Goal: Check status: Check status

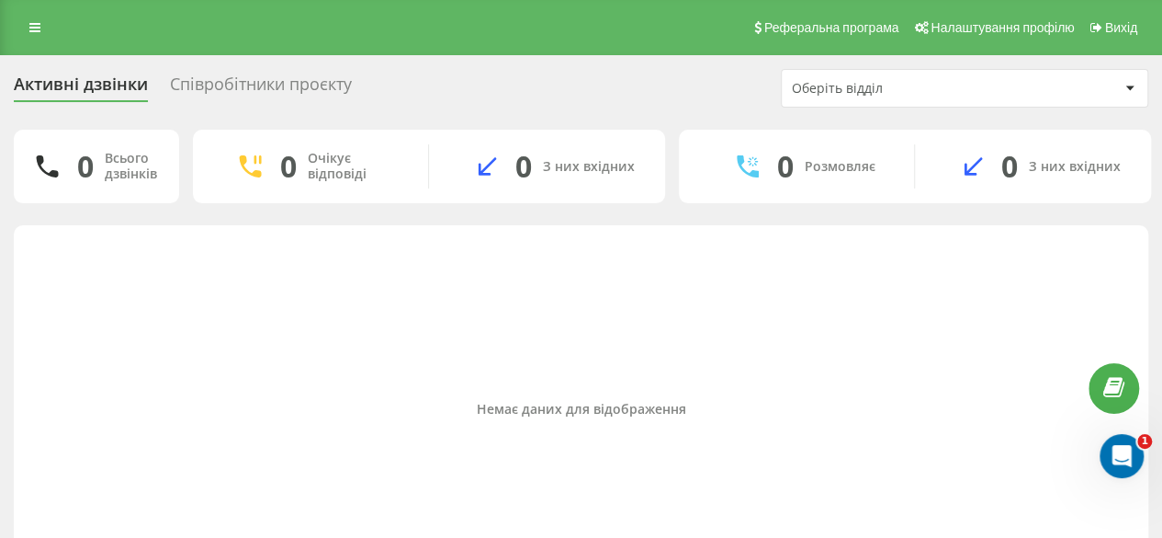
click at [92, 89] on div "Активні дзвінки" at bounding box center [81, 88] width 134 height 28
click at [30, 39] on link at bounding box center [34, 28] width 33 height 26
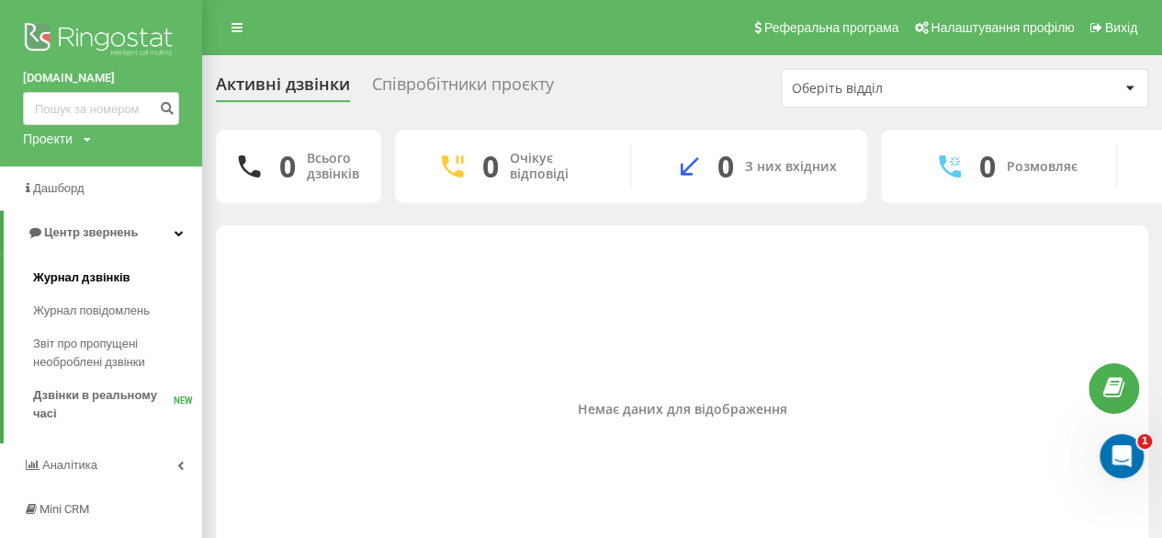
click at [97, 282] on span "Журнал дзвінків" at bounding box center [81, 277] width 97 height 18
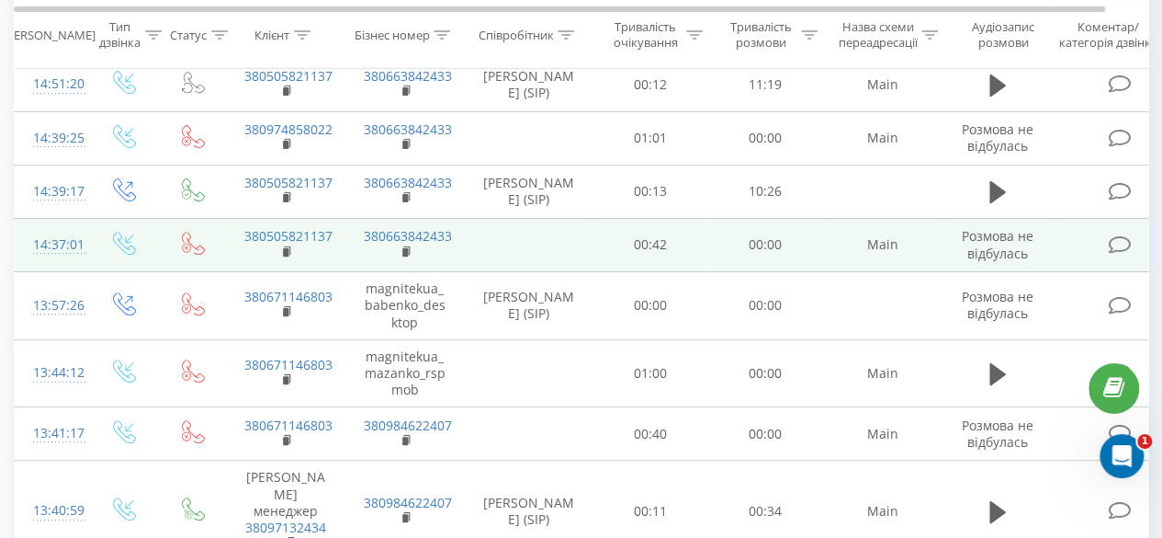
scroll to position [188, 0]
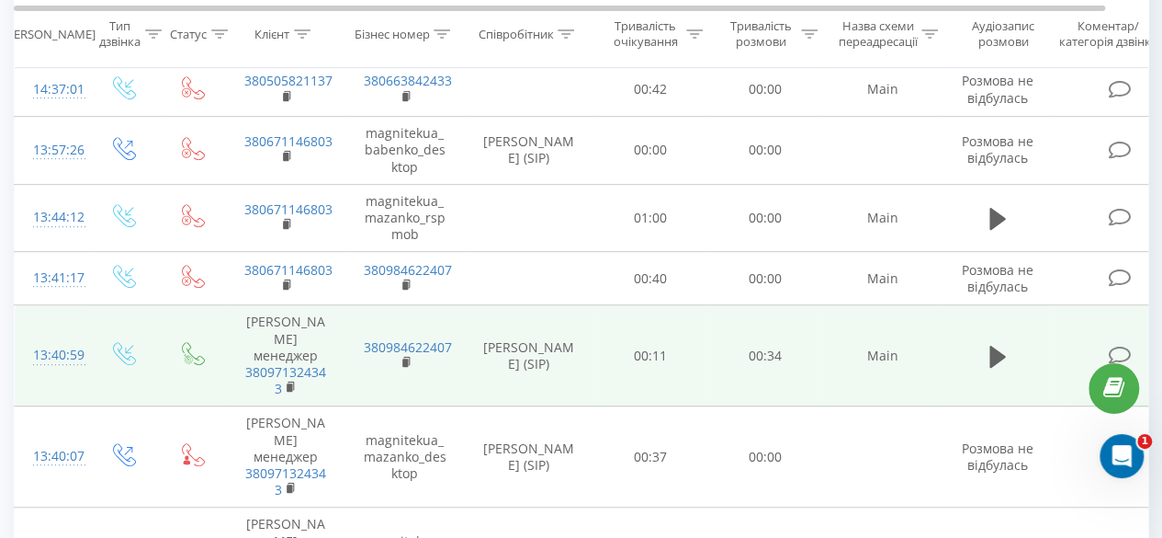
scroll to position [280, 0]
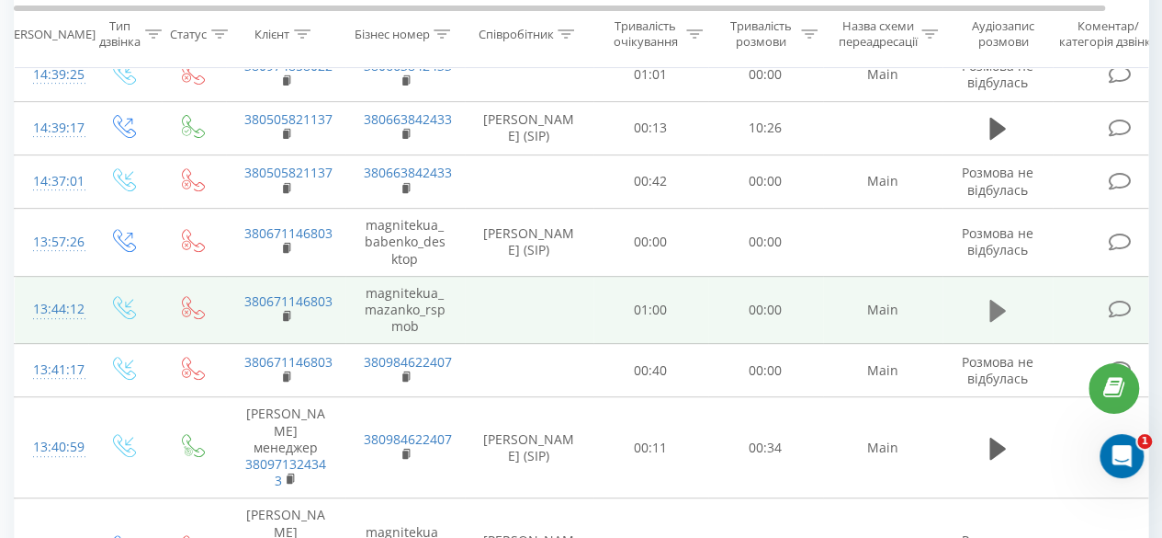
click at [994, 322] on icon at bounding box center [998, 311] width 17 height 22
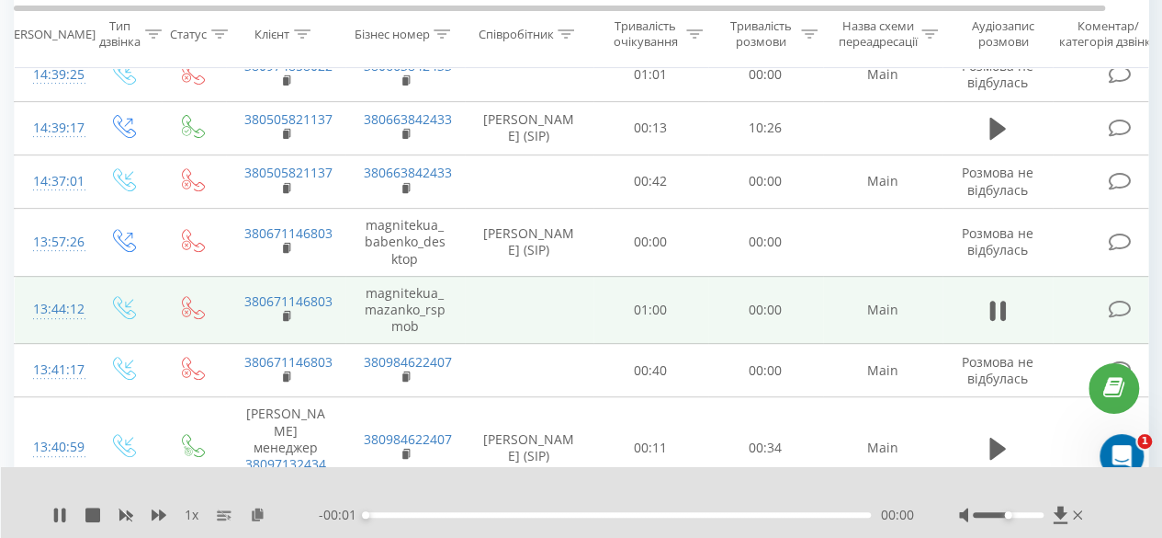
click at [444, 513] on div "00:00" at bounding box center [618, 515] width 505 height 6
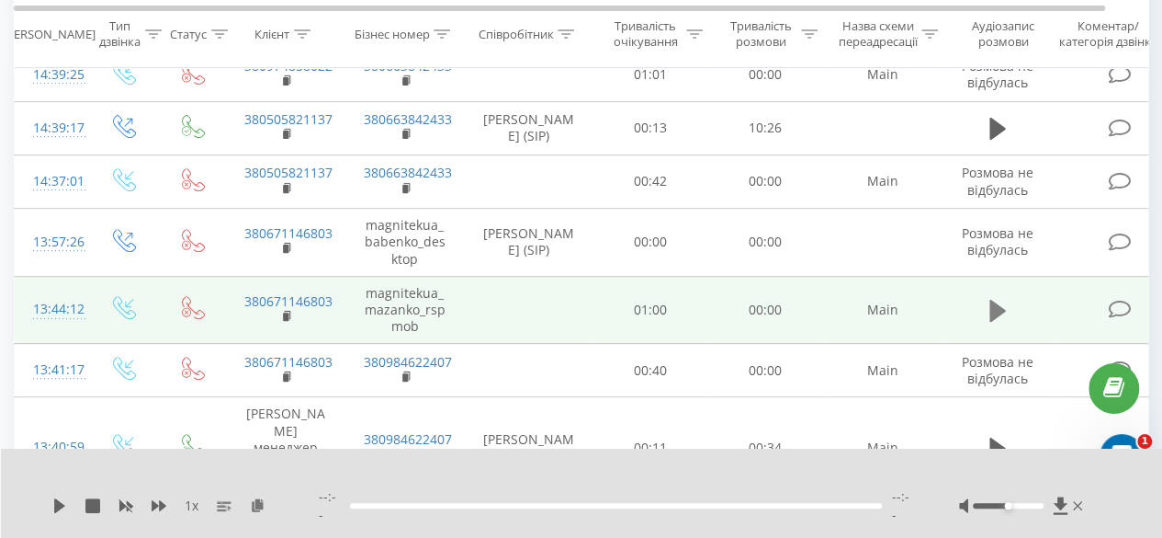
click at [1000, 322] on icon at bounding box center [998, 311] width 17 height 22
click at [1024, 515] on div at bounding box center [1023, 505] width 128 height 18
click at [1019, 511] on div at bounding box center [1023, 505] width 128 height 18
click at [1025, 508] on div at bounding box center [1008, 506] width 71 height 6
click at [998, 323] on icon at bounding box center [998, 311] width 17 height 26
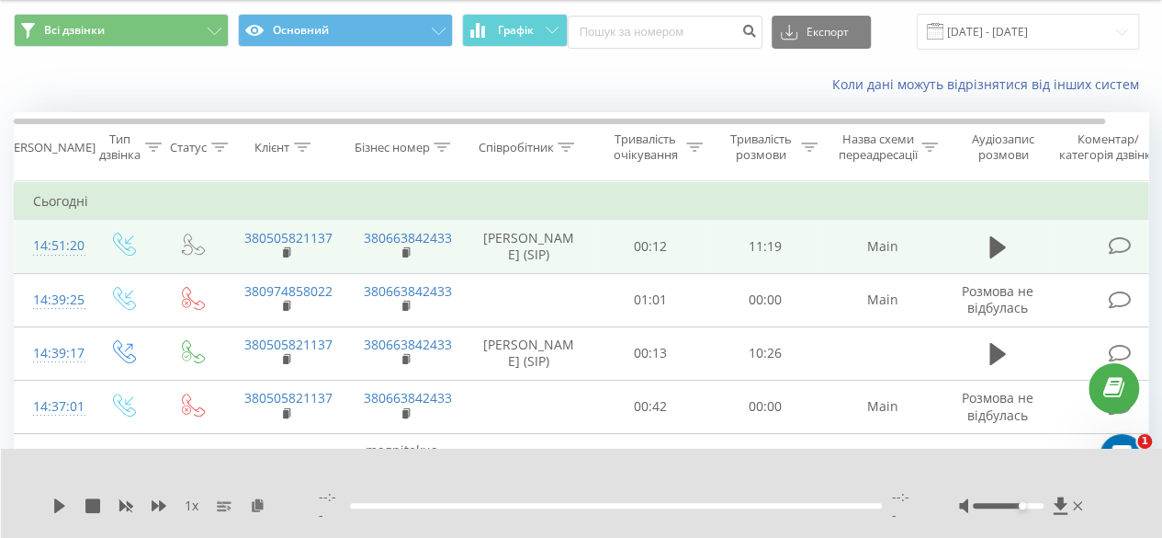
scroll to position [188, 0]
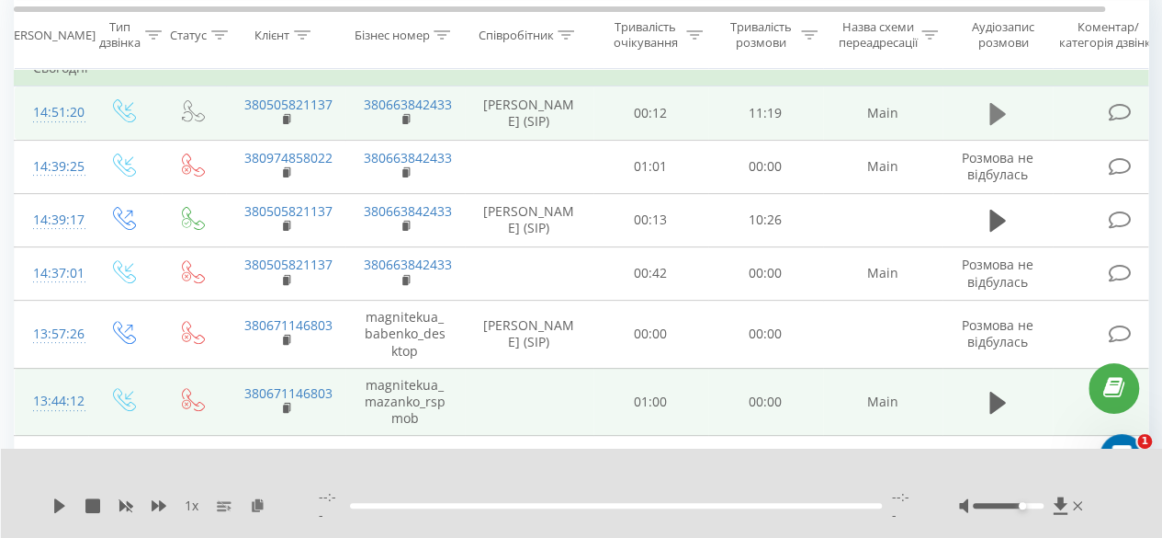
click at [995, 122] on icon at bounding box center [998, 114] width 17 height 22
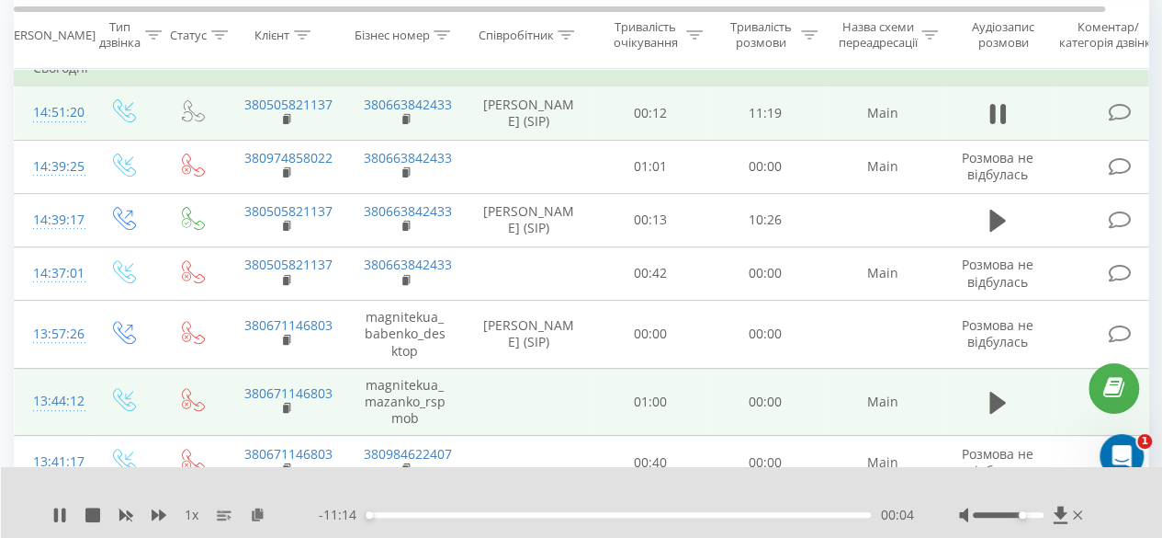
click at [412, 512] on div "00:04" at bounding box center [618, 515] width 505 height 6
click at [482, 513] on div "01:03" at bounding box center [618, 515] width 505 height 6
click at [524, 518] on div "- 11:19 00:00 00:00" at bounding box center [616, 514] width 595 height 18
click at [558, 514] on div "02:37" at bounding box center [618, 515] width 505 height 6
click at [653, 514] on div "06:27" at bounding box center [618, 515] width 505 height 6
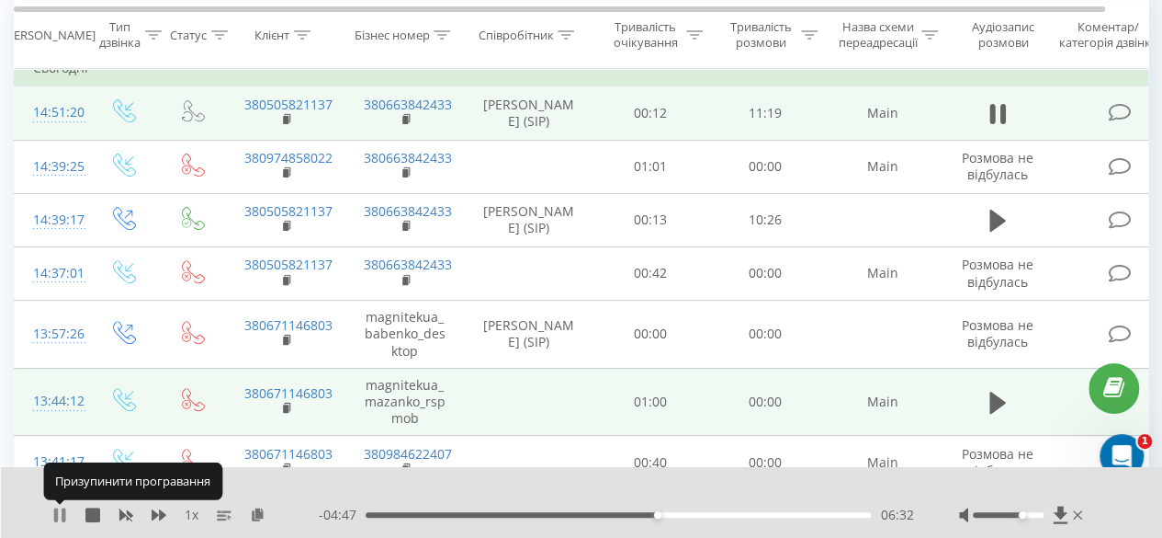
click at [61, 517] on icon at bounding box center [59, 514] width 15 height 15
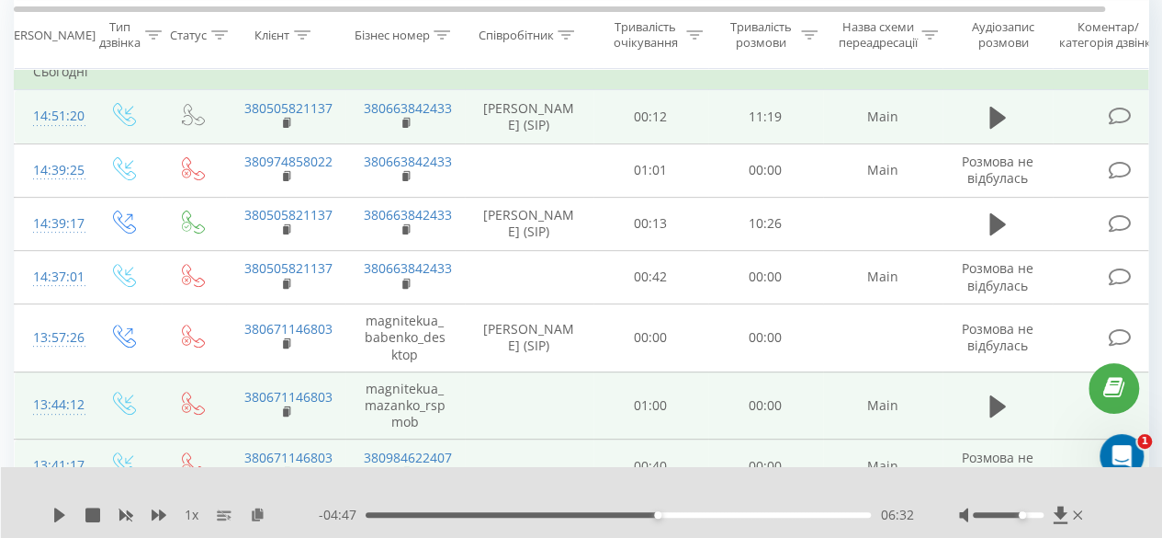
scroll to position [0, 0]
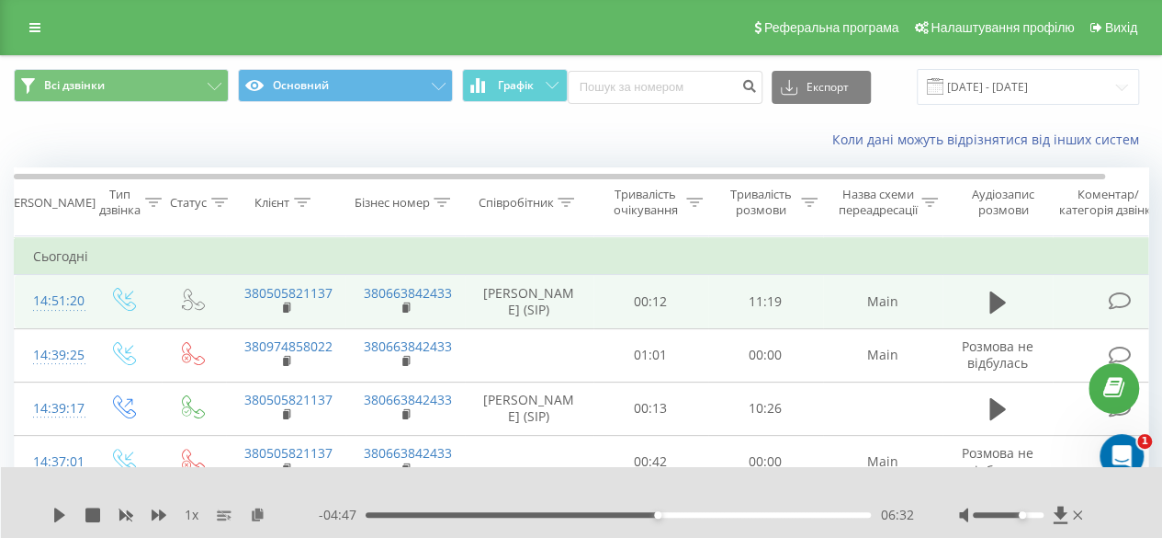
click at [977, 147] on link "Коли дані можуть відрізнятися вiд інших систем" at bounding box center [990, 138] width 316 height 17
